Goal: Information Seeking & Learning: Learn about a topic

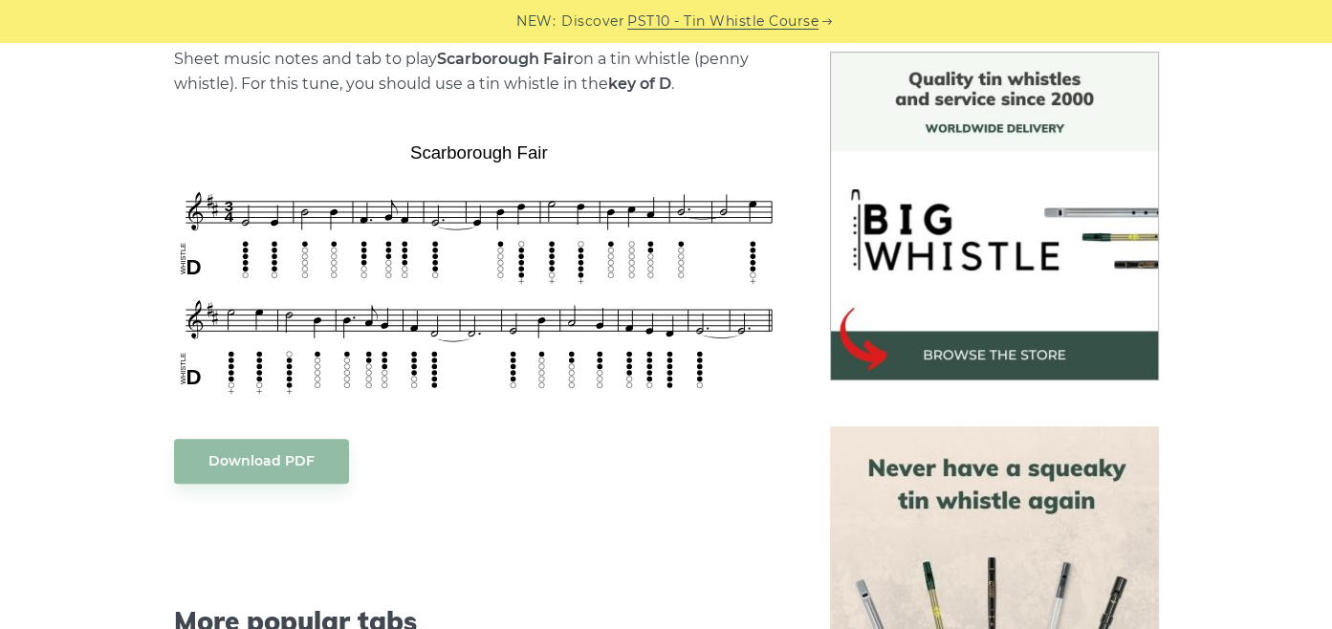
scroll to position [496, 0]
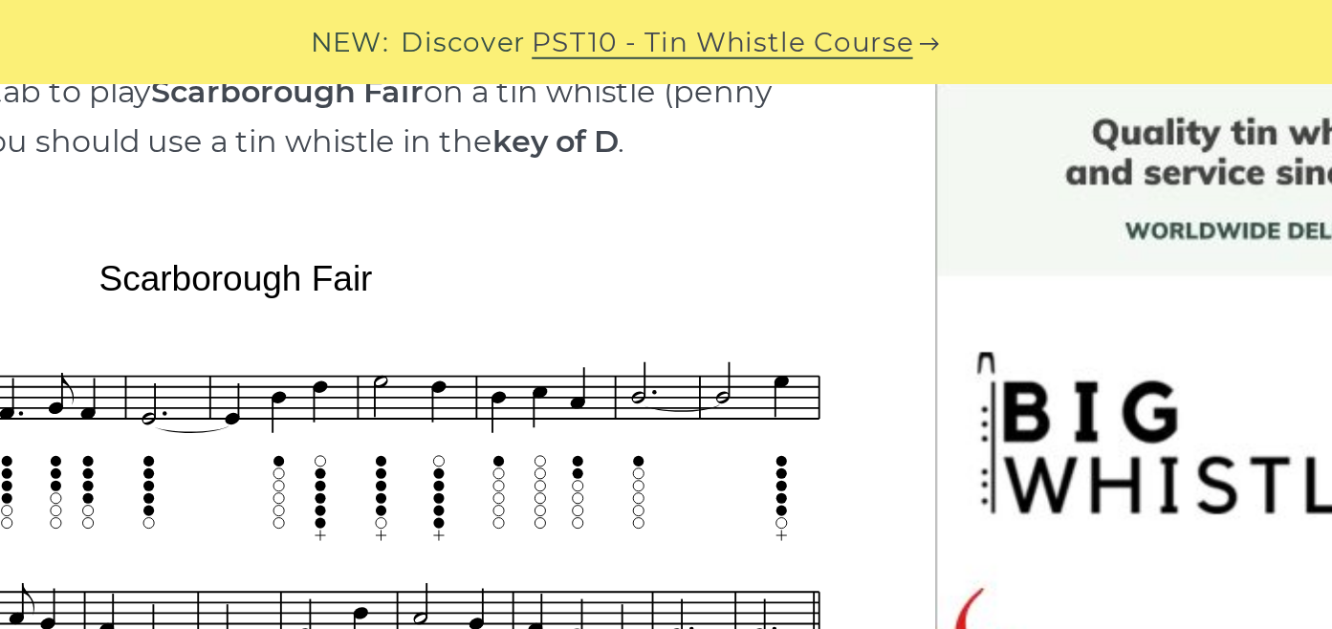
scroll to position [509, 0]
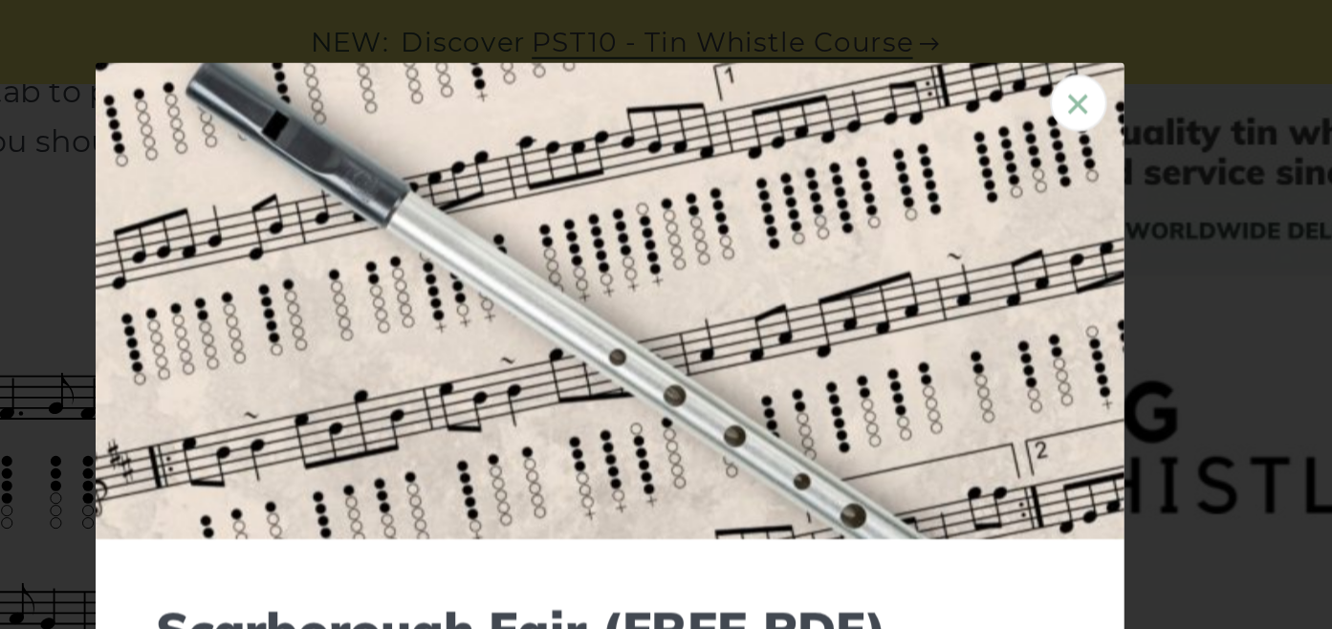
click at [887, 61] on link "×" at bounding box center [901, 51] width 29 height 29
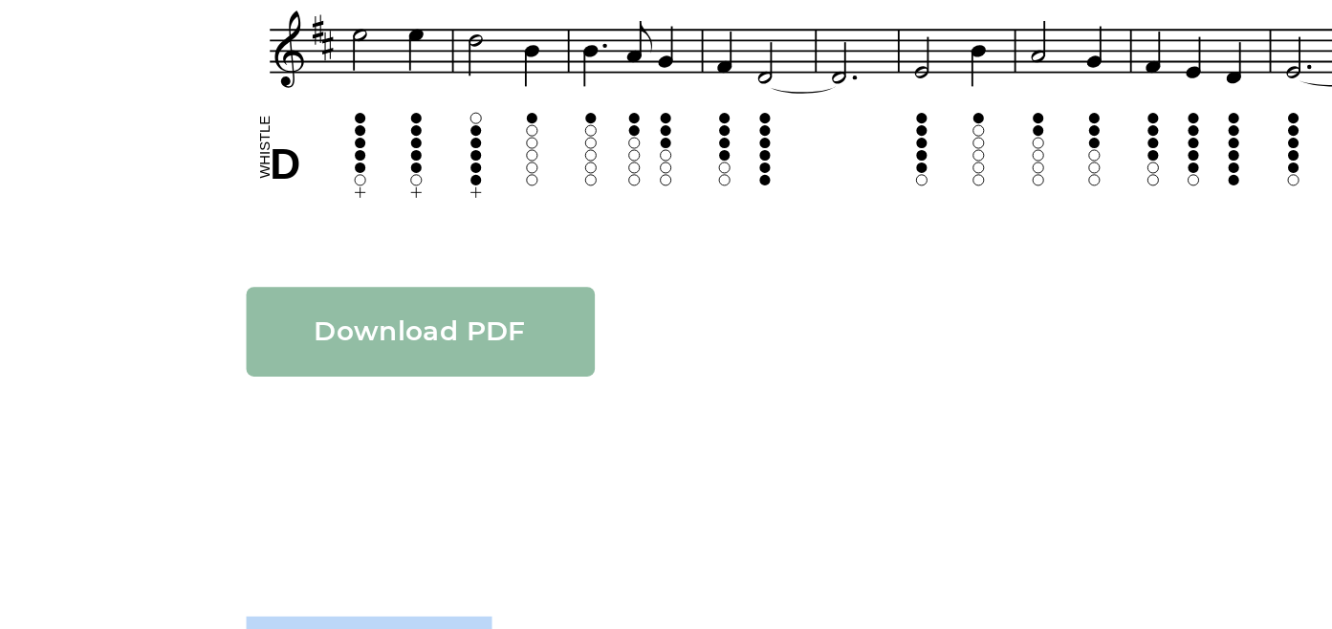
drag, startPoint x: 291, startPoint y: 481, endPoint x: 311, endPoint y: 437, distance: 48.3
click at [311, 437] on div "Sheet music notes and tab to play Scarborough Fair on a tin whistle (penny whis…" at bounding box center [479, 569] width 610 height 1070
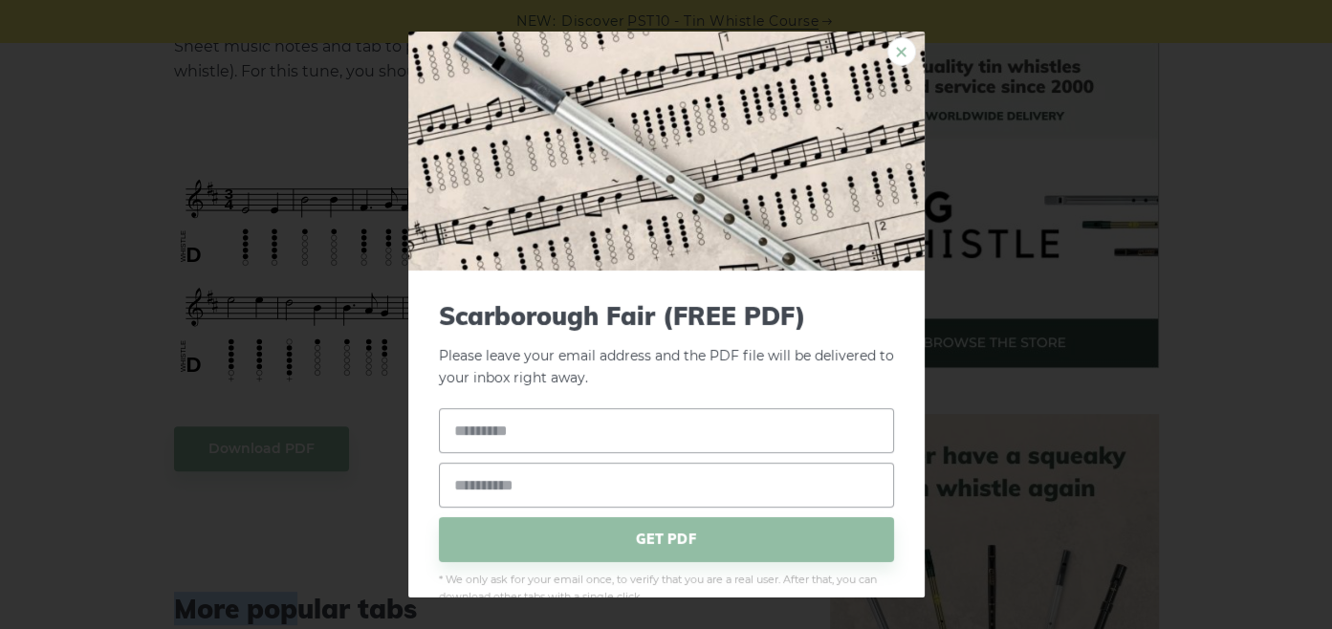
click at [887, 50] on link "×" at bounding box center [901, 51] width 29 height 29
